Goal: Task Accomplishment & Management: Manage account settings

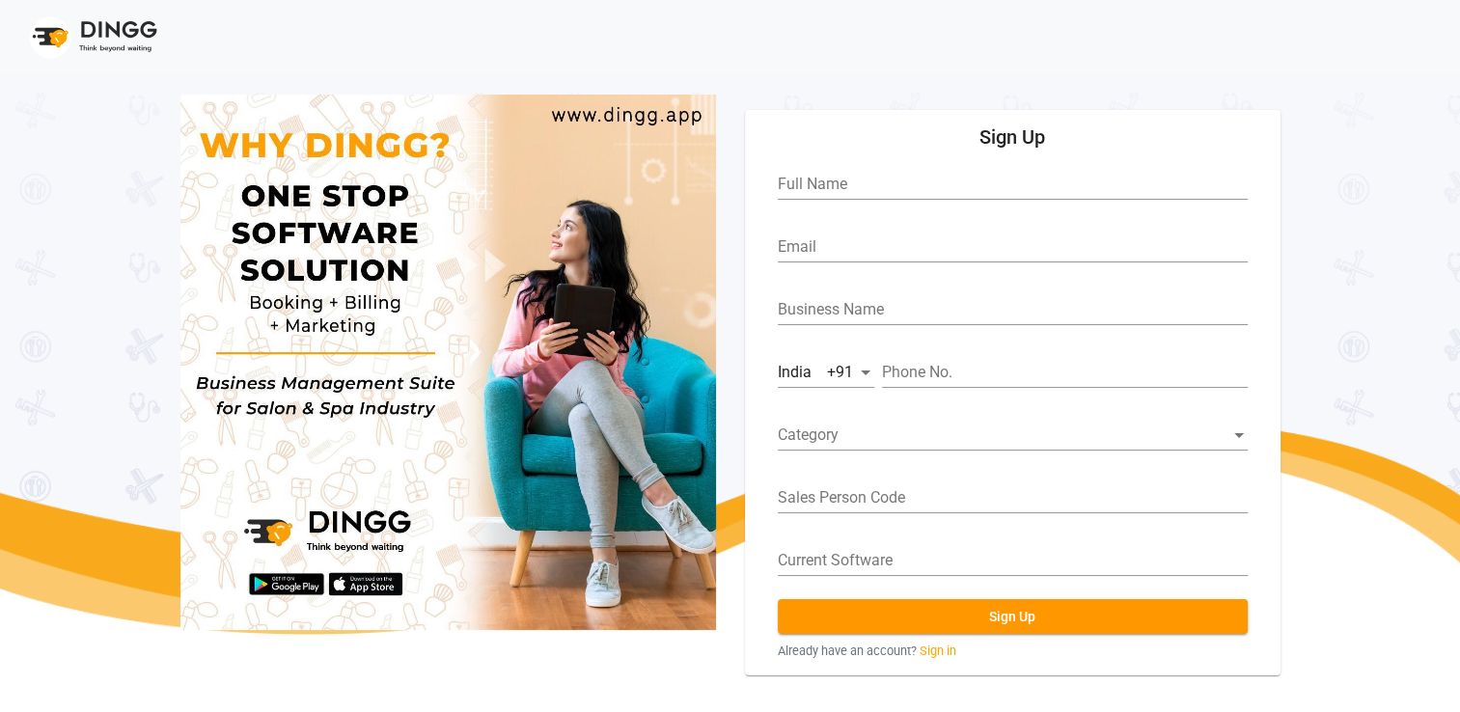
click at [939, 643] on link "Sign in" at bounding box center [938, 651] width 37 height 18
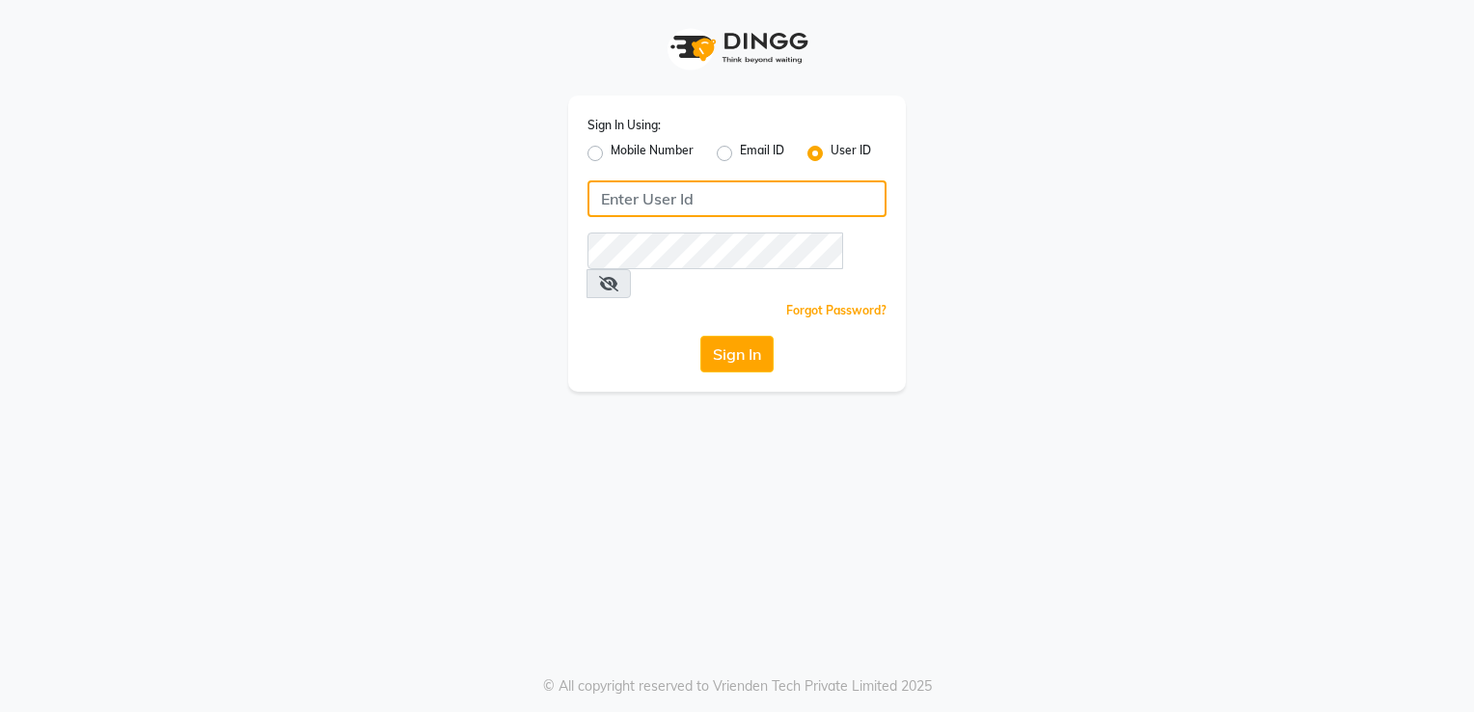
click at [610, 200] on input "Username" at bounding box center [737, 198] width 299 height 37
type input "[PERSON_NAME]"
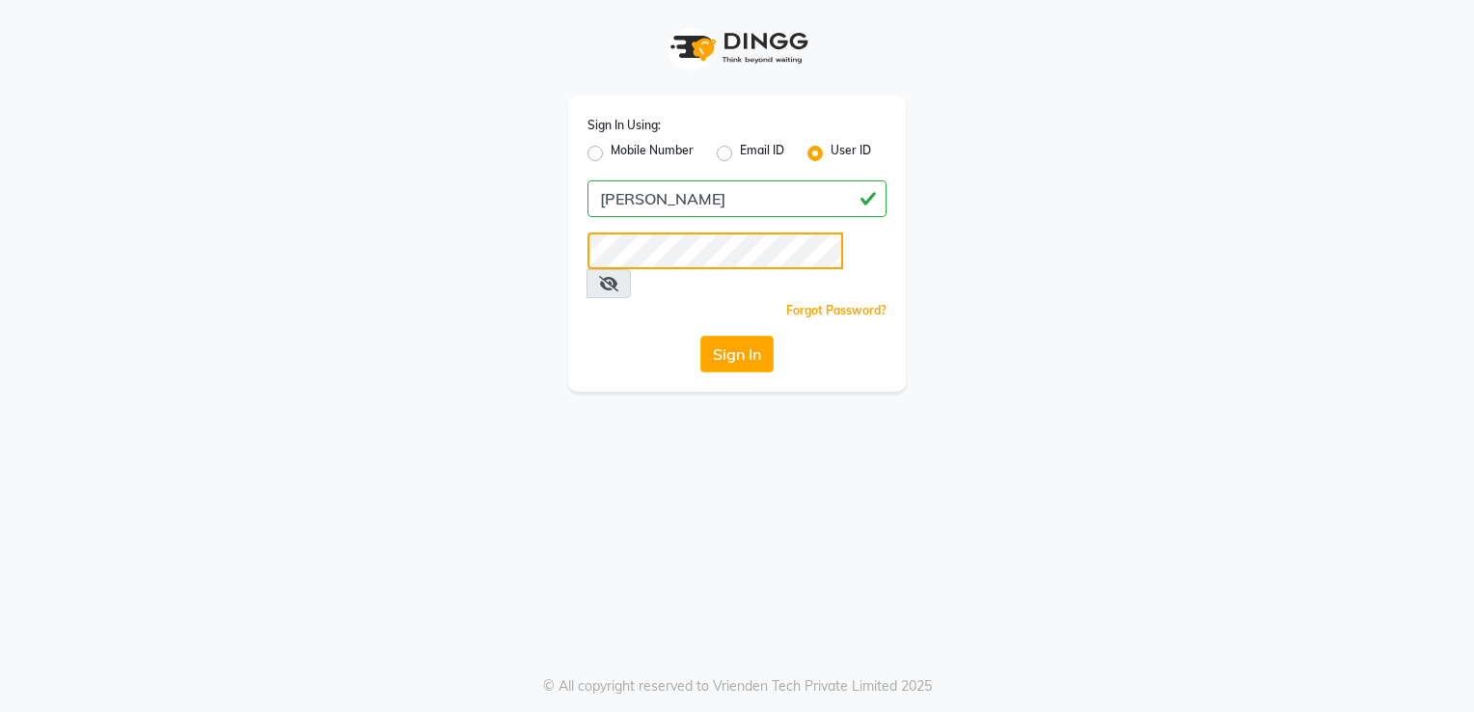
click at [701, 336] on button "Sign In" at bounding box center [737, 354] width 73 height 37
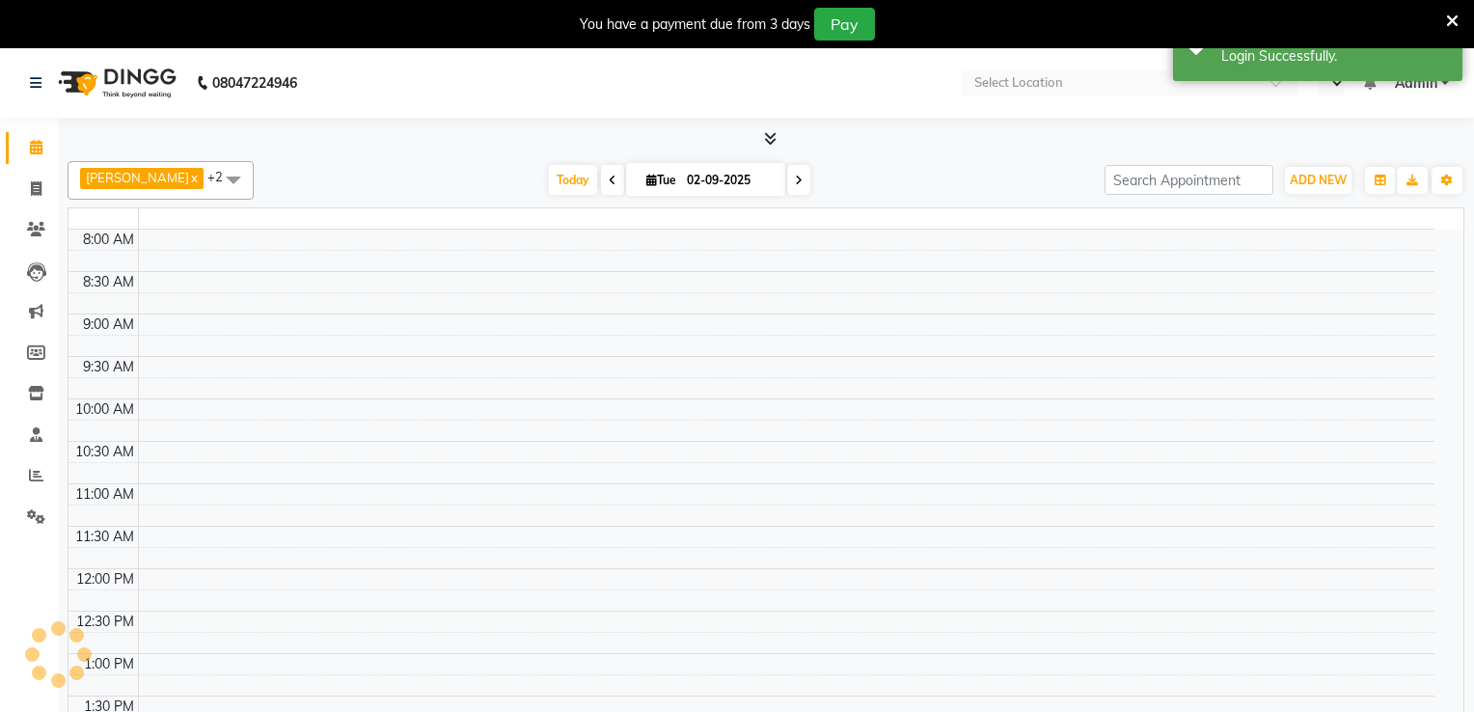
select select "en"
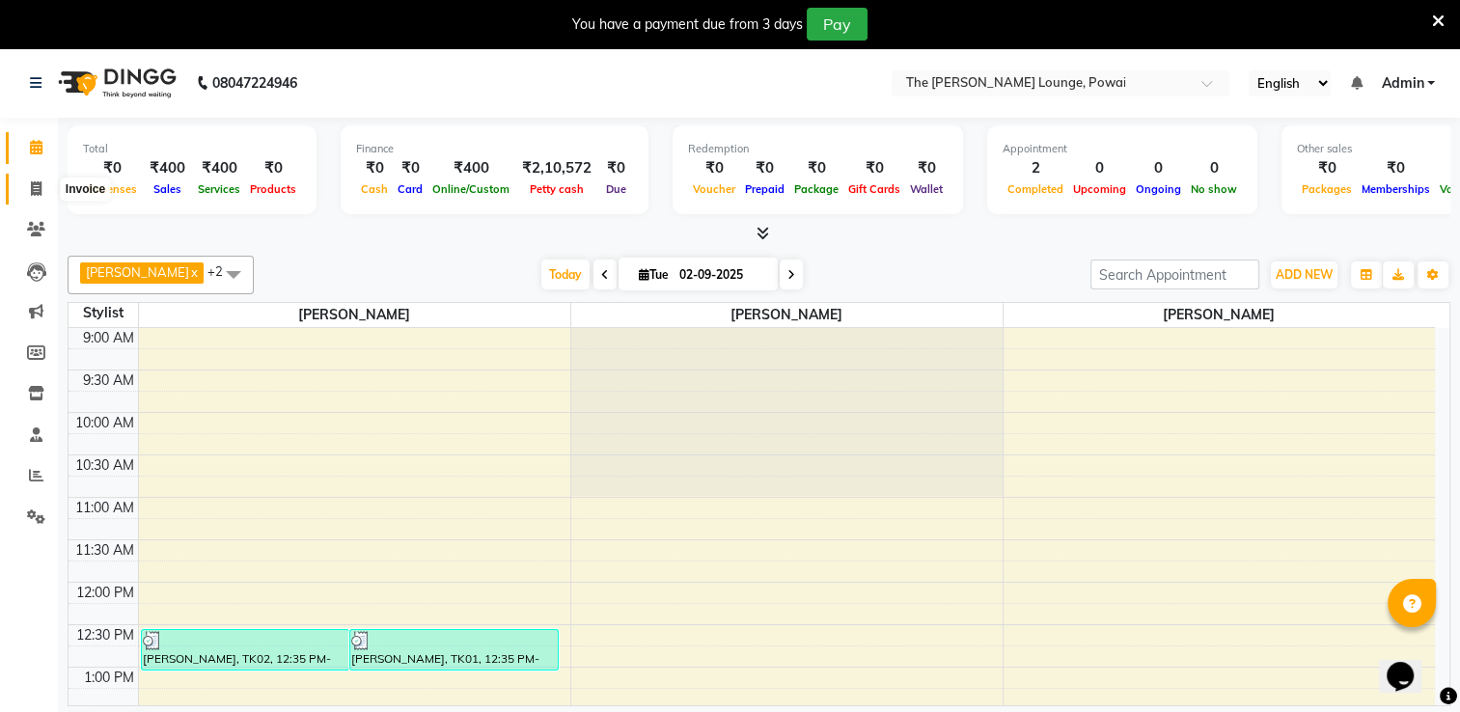
click at [32, 187] on icon at bounding box center [36, 188] width 11 height 14
select select "service"
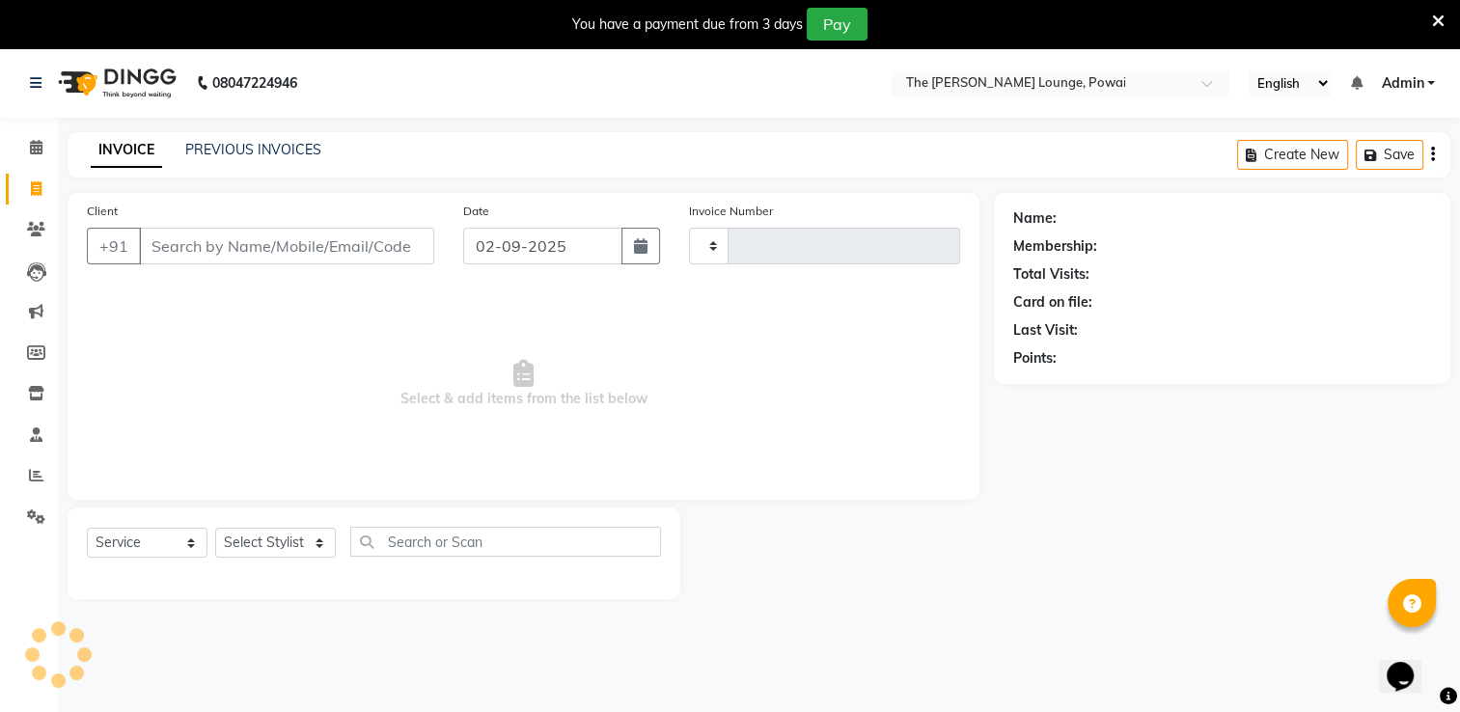
type input "1235"
select select "7307"
click at [270, 156] on link "PREVIOUS INVOICES" at bounding box center [253, 149] width 136 height 17
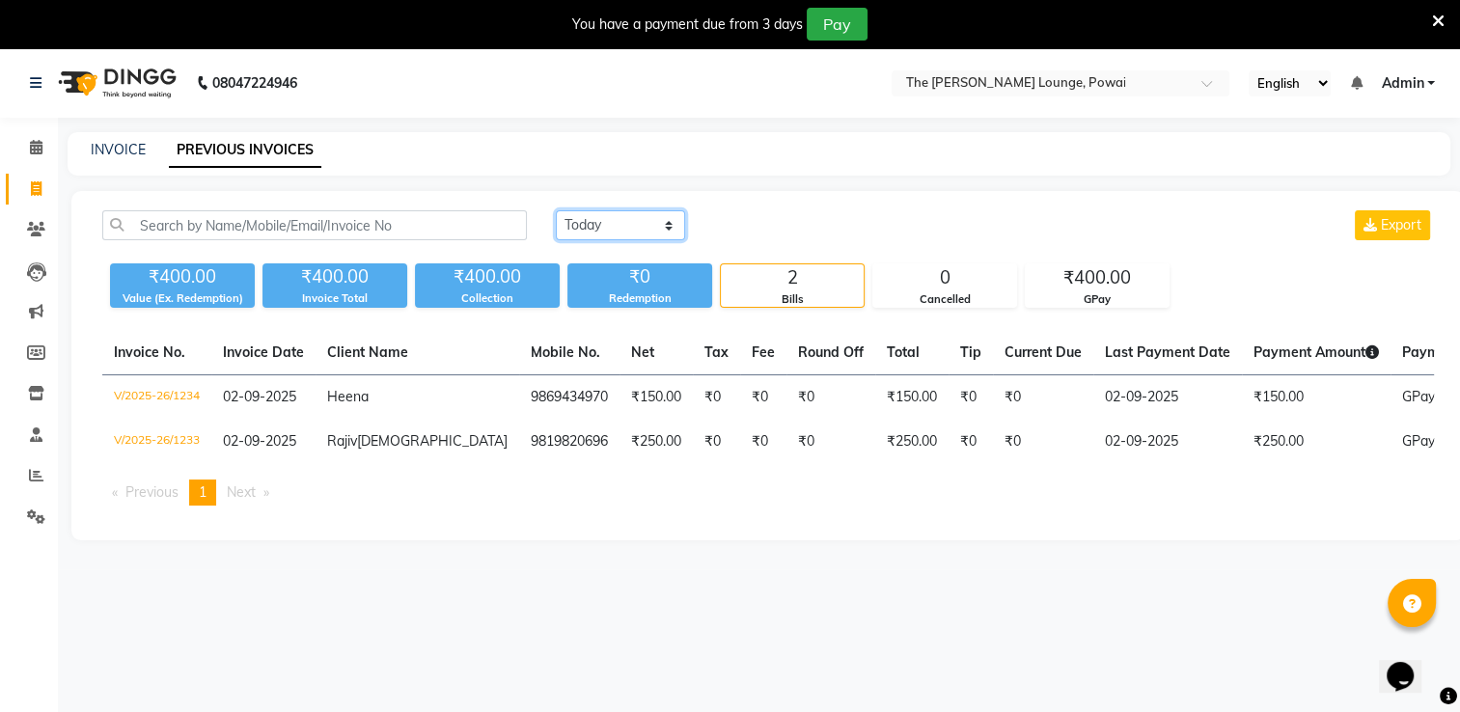
click at [593, 221] on select "[DATE] [DATE] Custom Range" at bounding box center [620, 225] width 129 height 30
select select "range"
click at [556, 210] on select "[DATE] [DATE] Custom Range" at bounding box center [620, 225] width 129 height 30
click at [772, 224] on input "02-09-2025" at bounding box center [777, 225] width 135 height 27
select select "9"
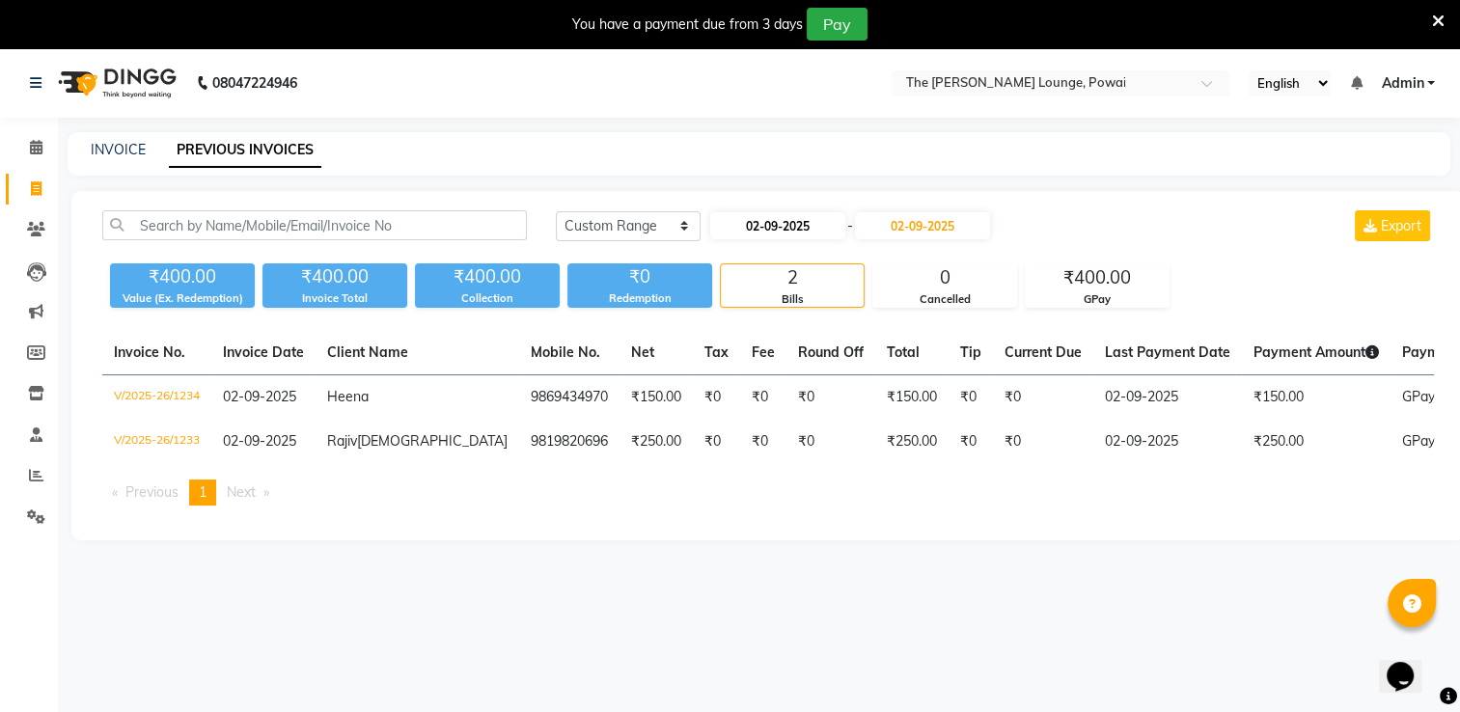
select select "2025"
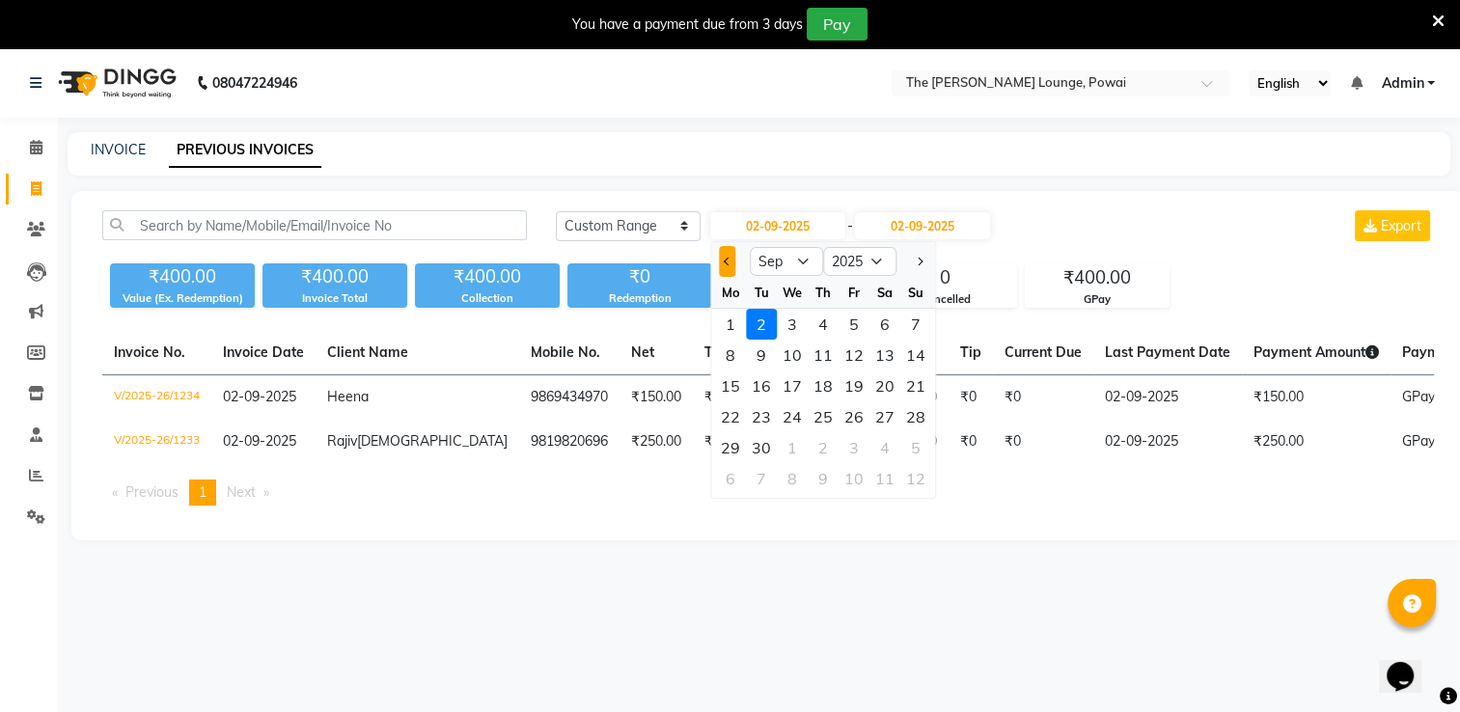
click at [728, 263] on span "Previous month" at bounding box center [728, 262] width 8 height 8
select select "8"
click at [851, 322] on div "1" at bounding box center [854, 324] width 31 height 31
type input "[DATE]"
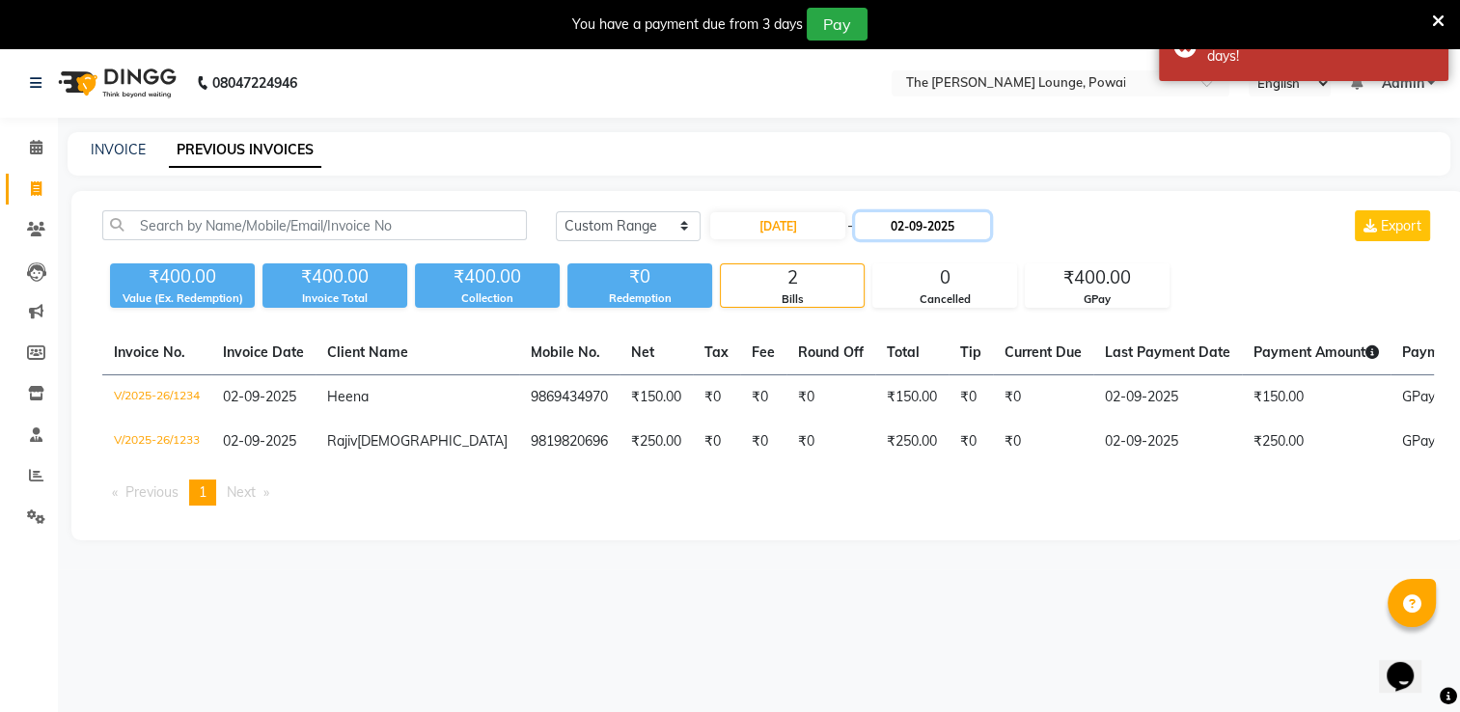
click at [938, 224] on input "02-09-2025" at bounding box center [922, 225] width 135 height 27
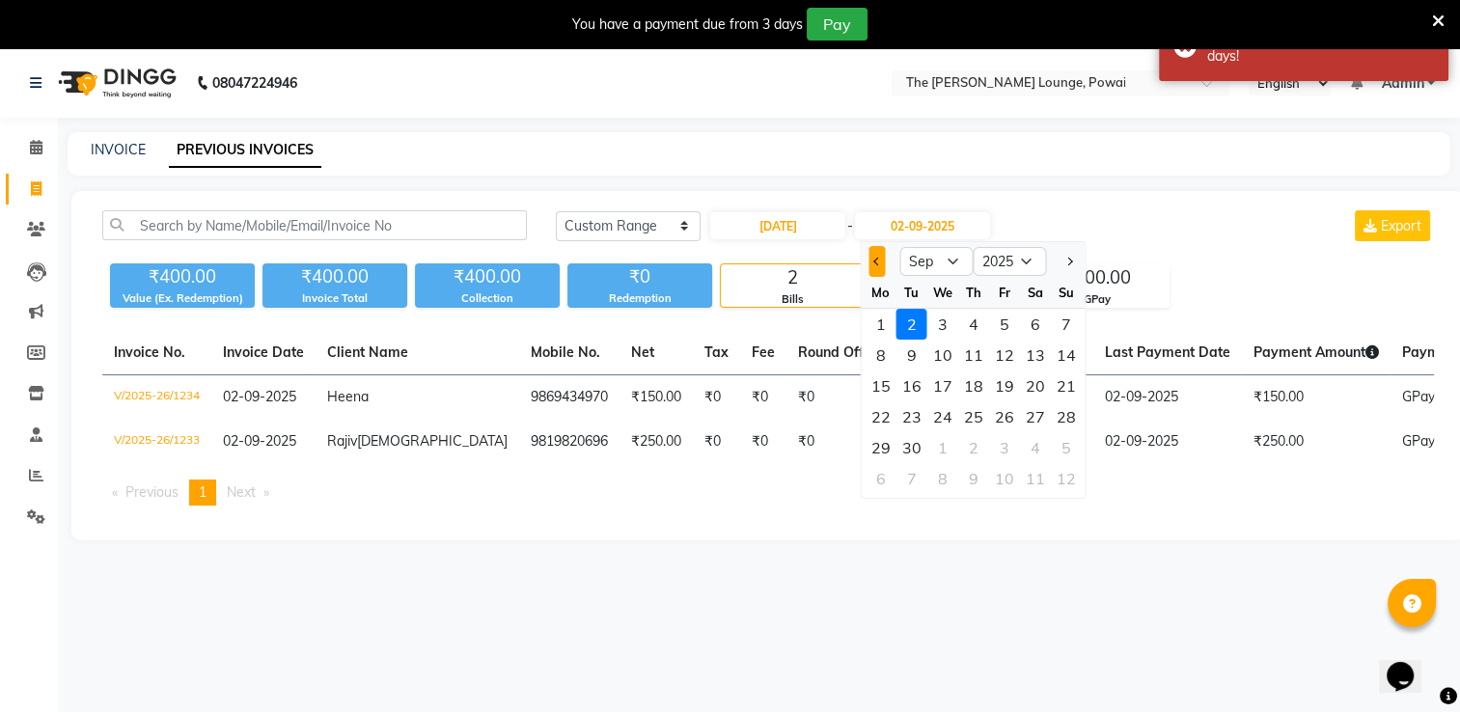
click at [874, 267] on button "Previous month" at bounding box center [876, 261] width 16 height 31
select select "8"
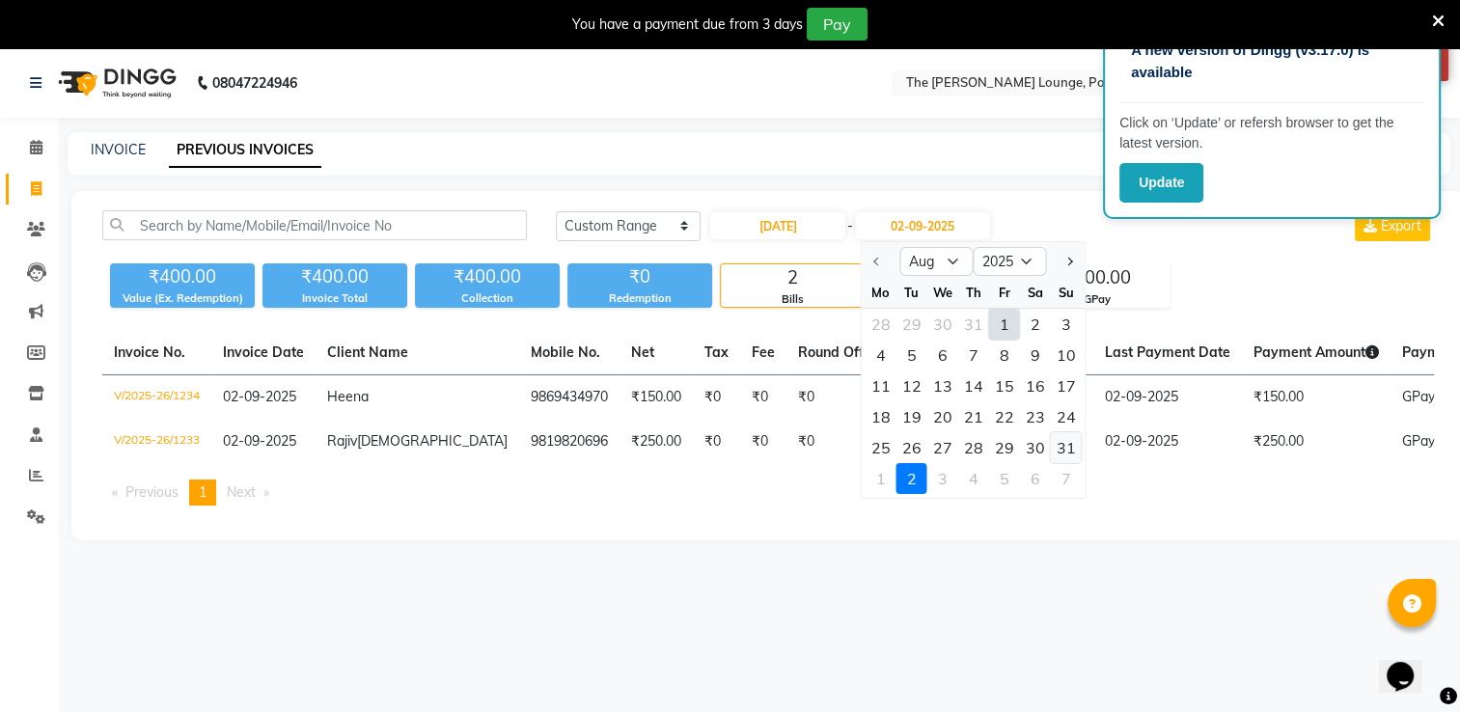
click at [1069, 449] on div "31" at bounding box center [1065, 447] width 31 height 31
type input "31-08-2025"
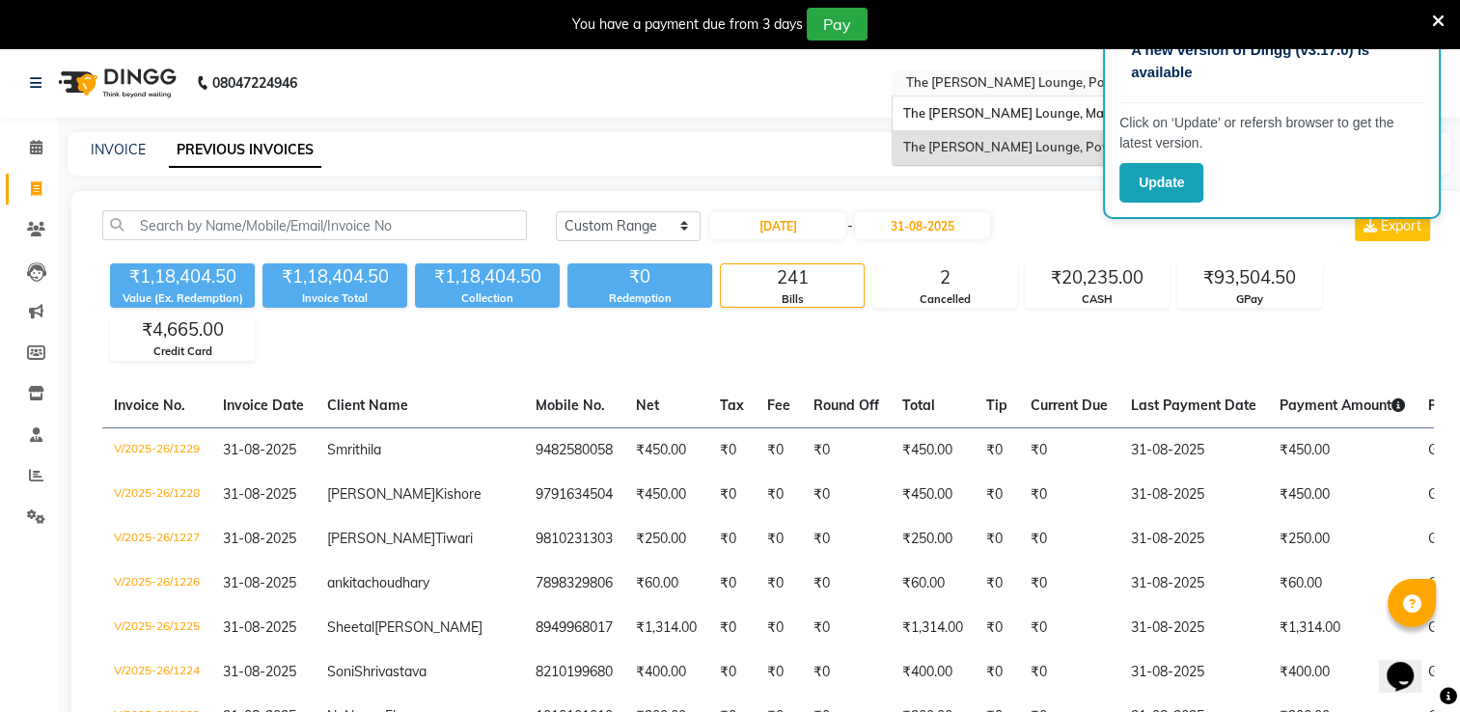
click at [985, 94] on div "Select Location × [GEOGRAPHIC_DATA][PERSON_NAME], [GEOGRAPHIC_DATA]" at bounding box center [1061, 83] width 338 height 26
click at [977, 117] on span "The [PERSON_NAME] Lounge, Marol" at bounding box center [1010, 112] width 216 height 15
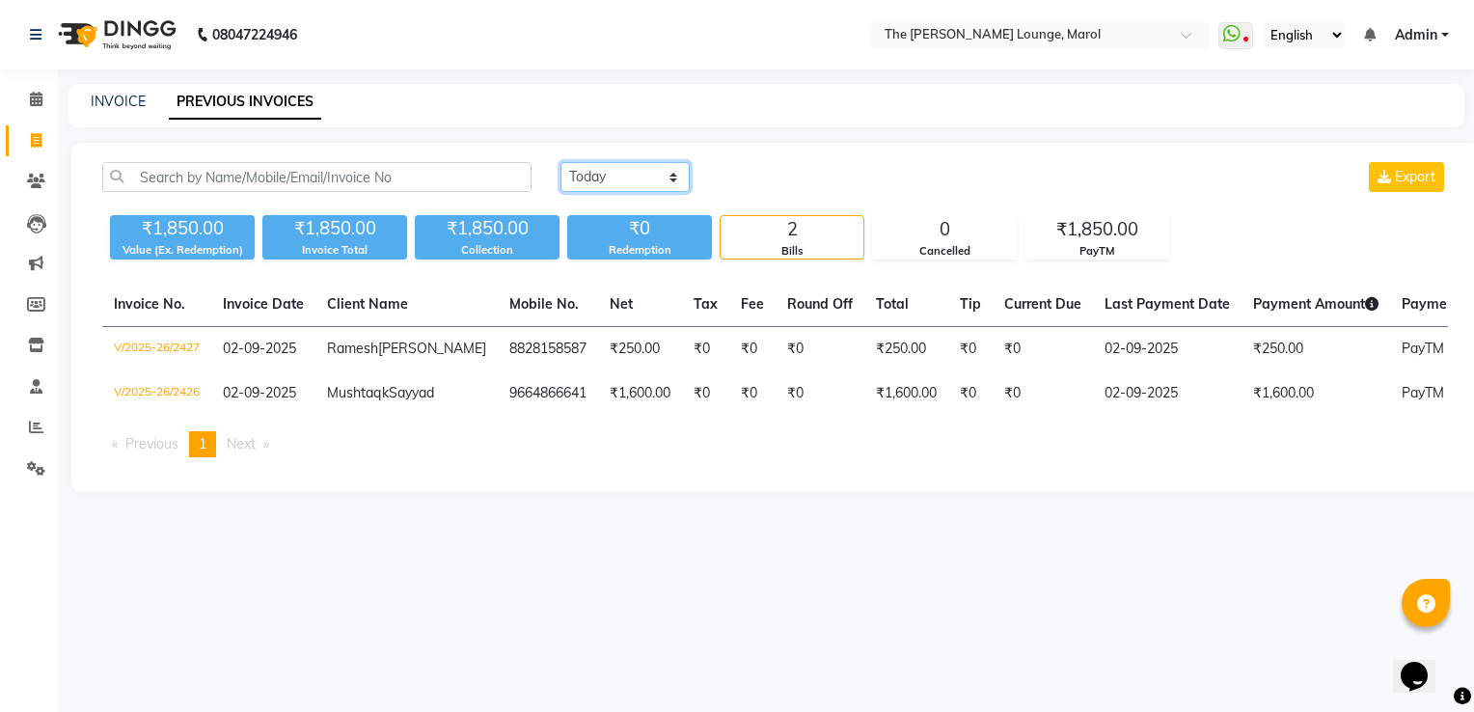
click at [603, 181] on select "[DATE] [DATE] Custom Range" at bounding box center [625, 177] width 129 height 30
select select "range"
click at [561, 162] on select "[DATE] [DATE] Custom Range" at bounding box center [625, 177] width 129 height 30
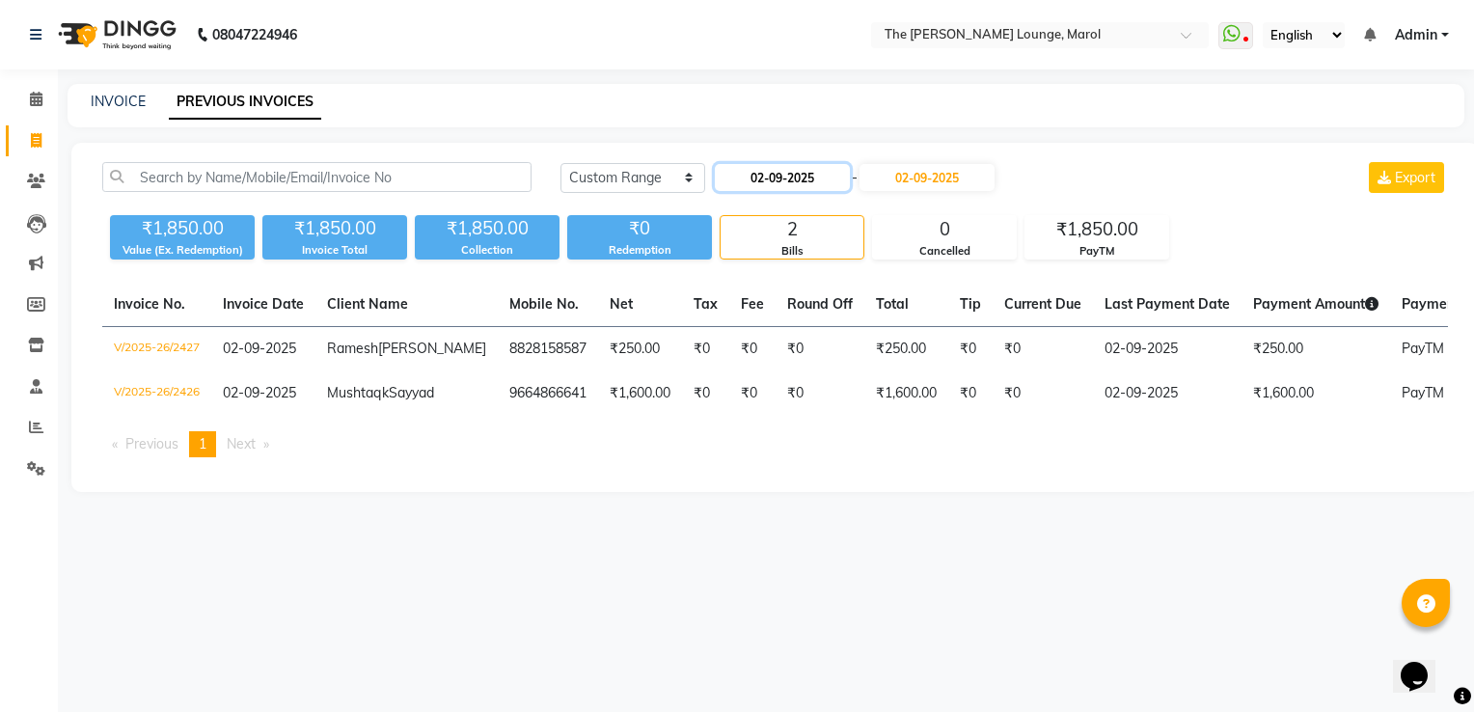
click at [780, 175] on input "02-09-2025" at bounding box center [782, 177] width 135 height 27
select select "9"
select select "2025"
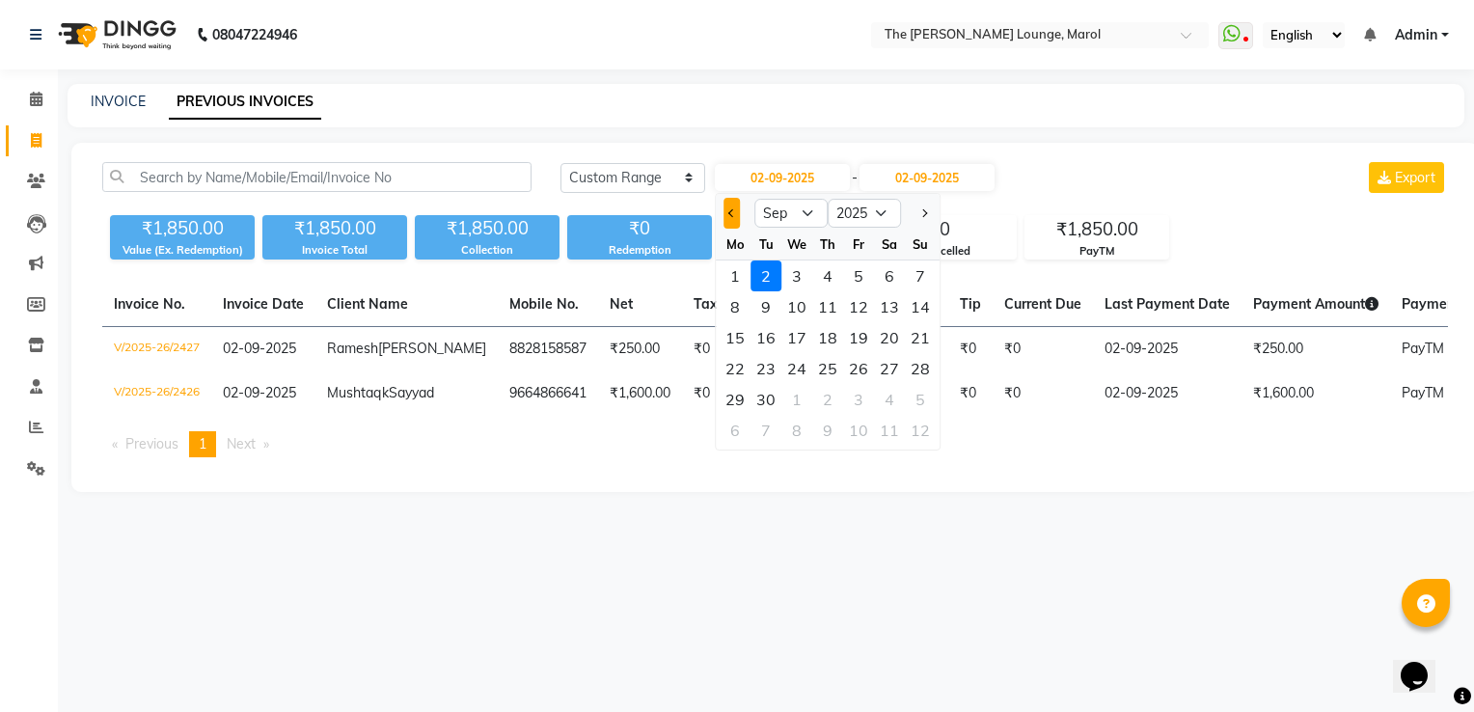
click at [730, 213] on span "Previous month" at bounding box center [733, 213] width 8 height 8
select select "8"
click at [857, 277] on div "1" at bounding box center [858, 276] width 31 height 31
type input "[DATE]"
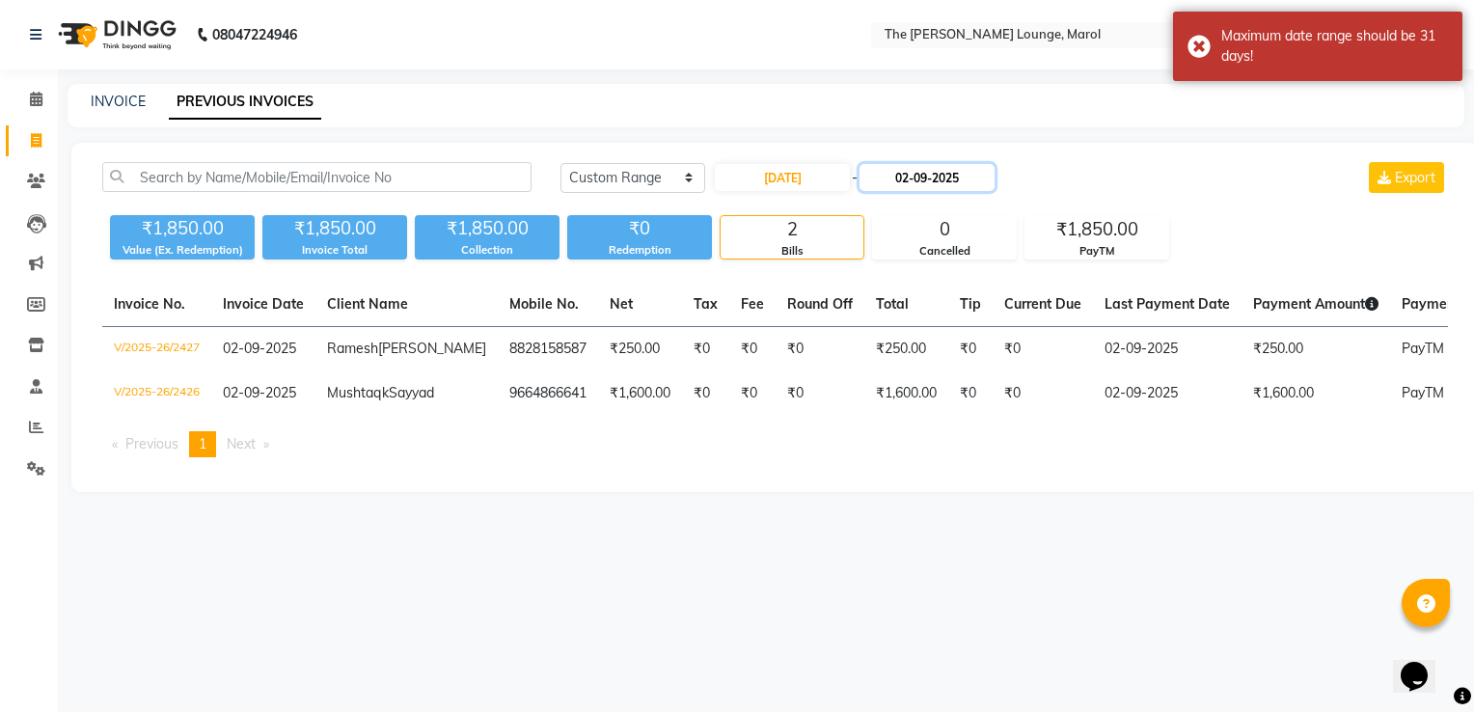
click at [910, 170] on input "02-09-2025" at bounding box center [927, 177] width 135 height 27
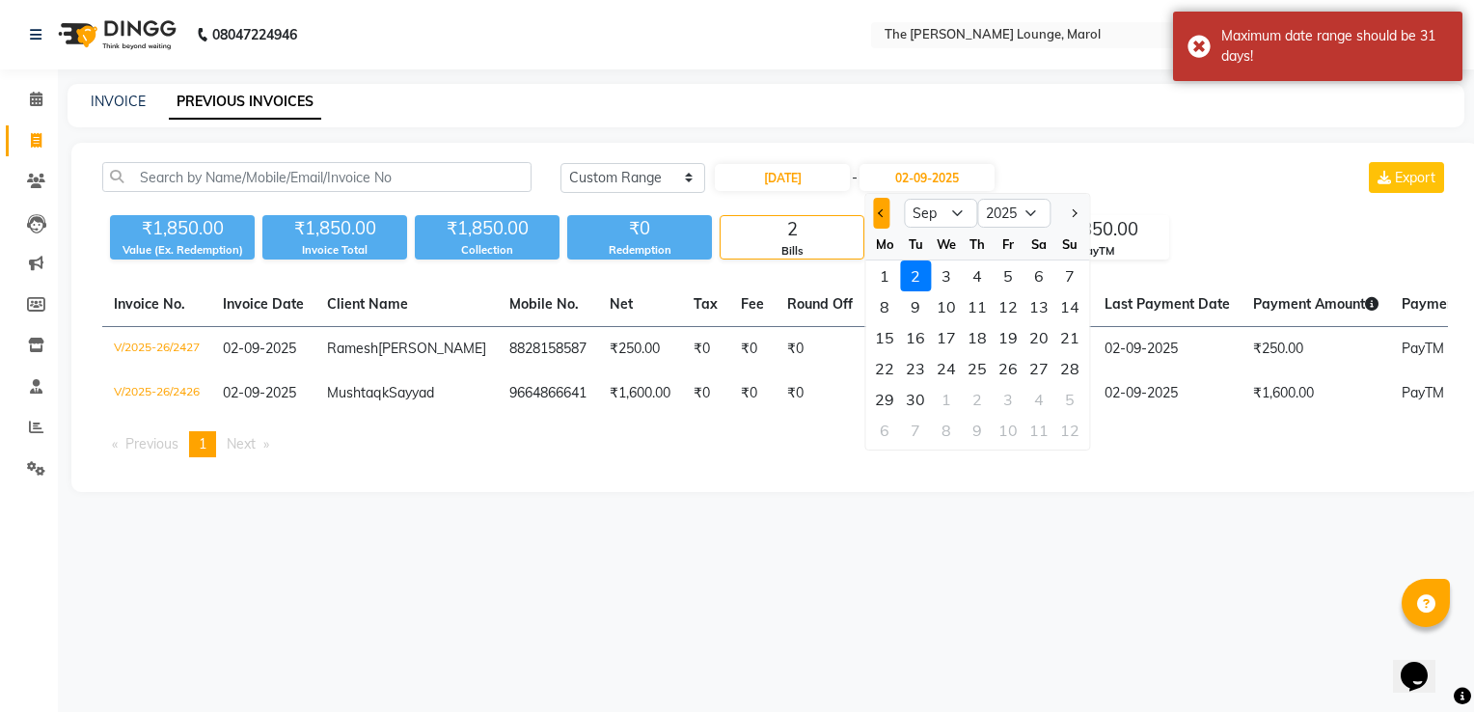
click at [883, 217] on button "Previous month" at bounding box center [881, 213] width 16 height 31
select select "8"
click at [1070, 392] on div "31" at bounding box center [1070, 399] width 31 height 31
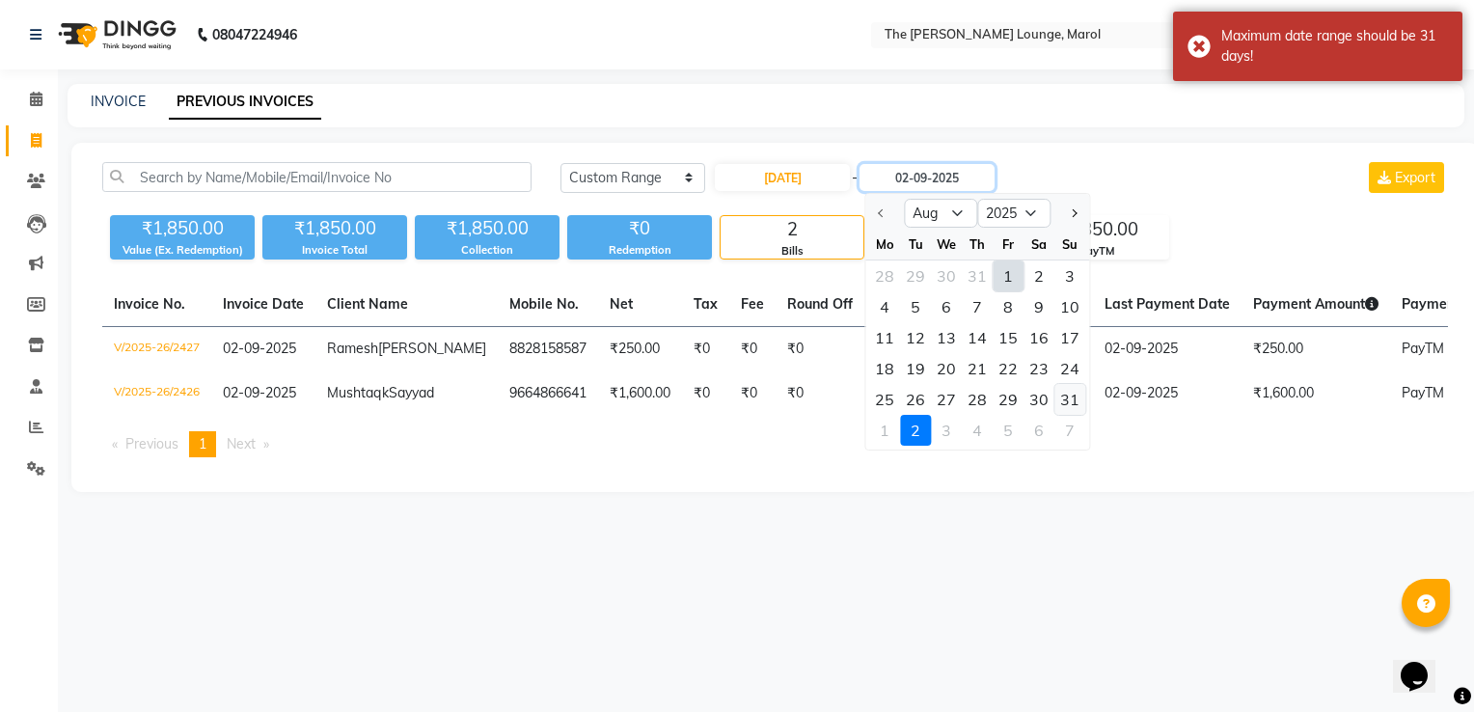
type input "31-08-2025"
